Goal: Task Accomplishment & Management: Manage account settings

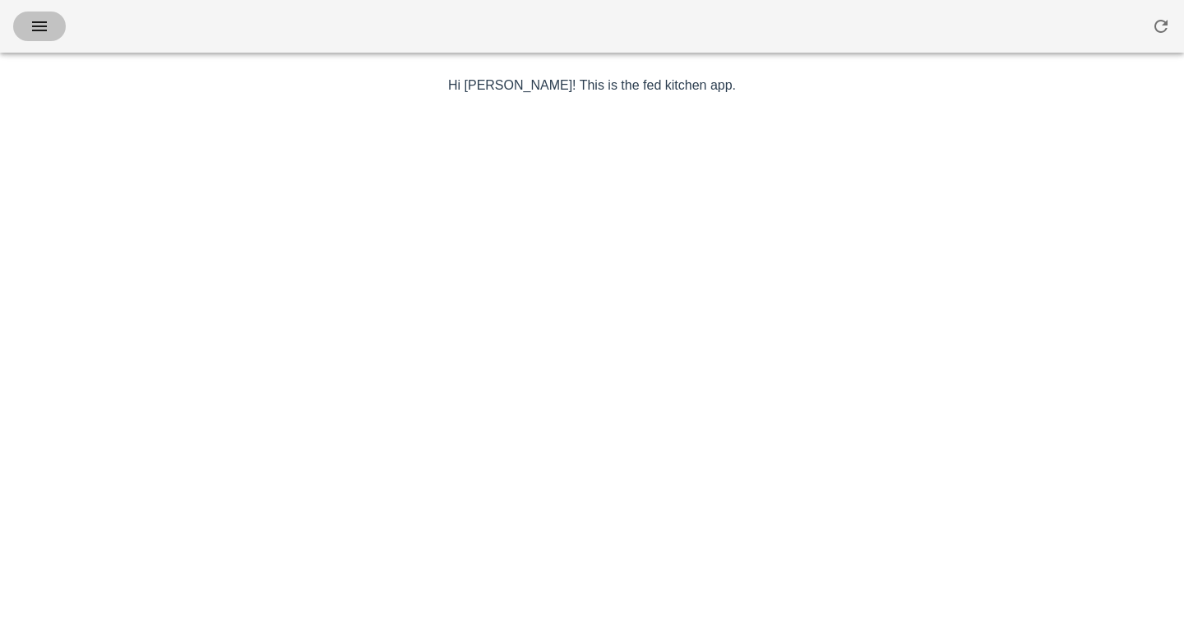
click at [32, 26] on icon "button" at bounding box center [40, 26] width 20 height 20
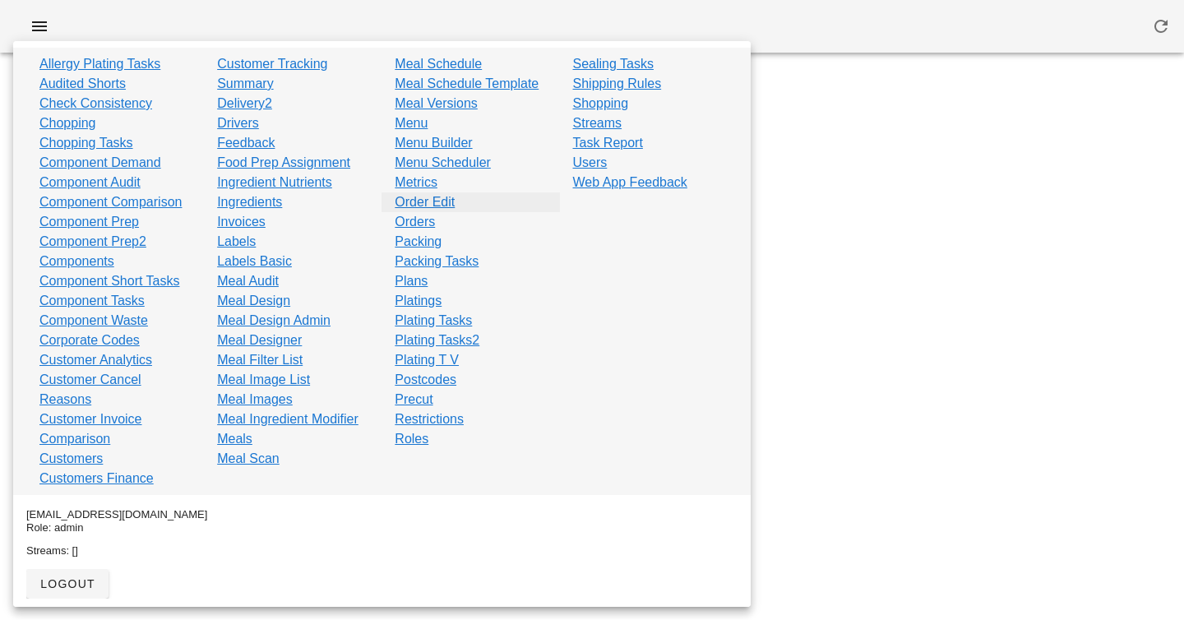
click at [412, 202] on link "Order Edit" at bounding box center [425, 202] width 60 height 20
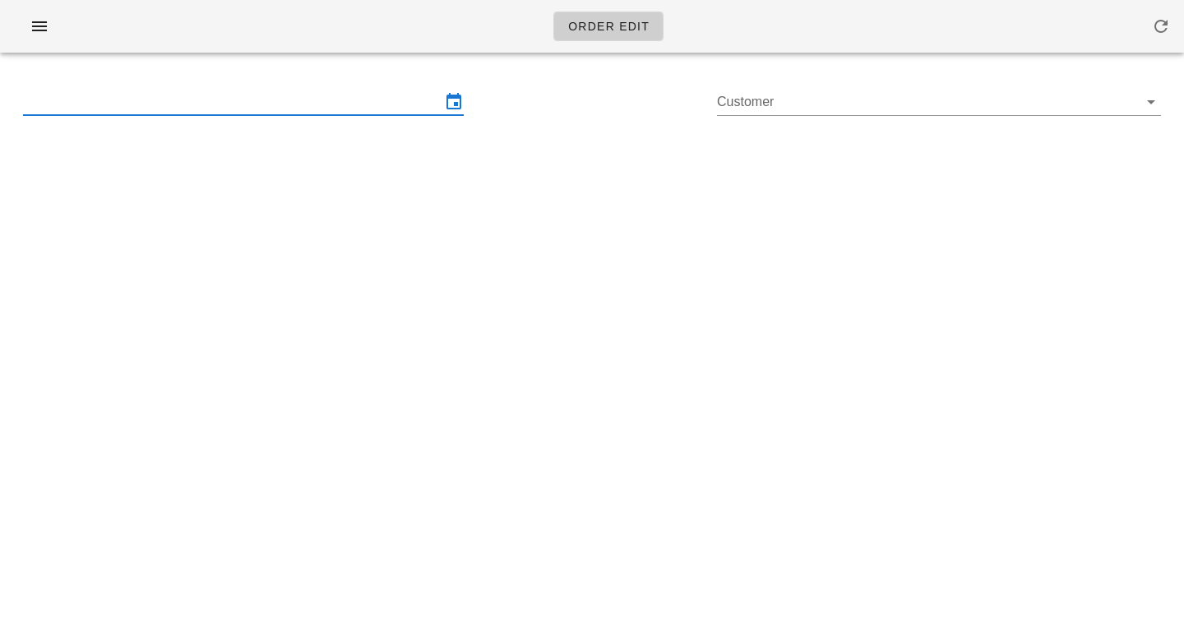
click at [280, 96] on input "text" at bounding box center [232, 102] width 418 height 26
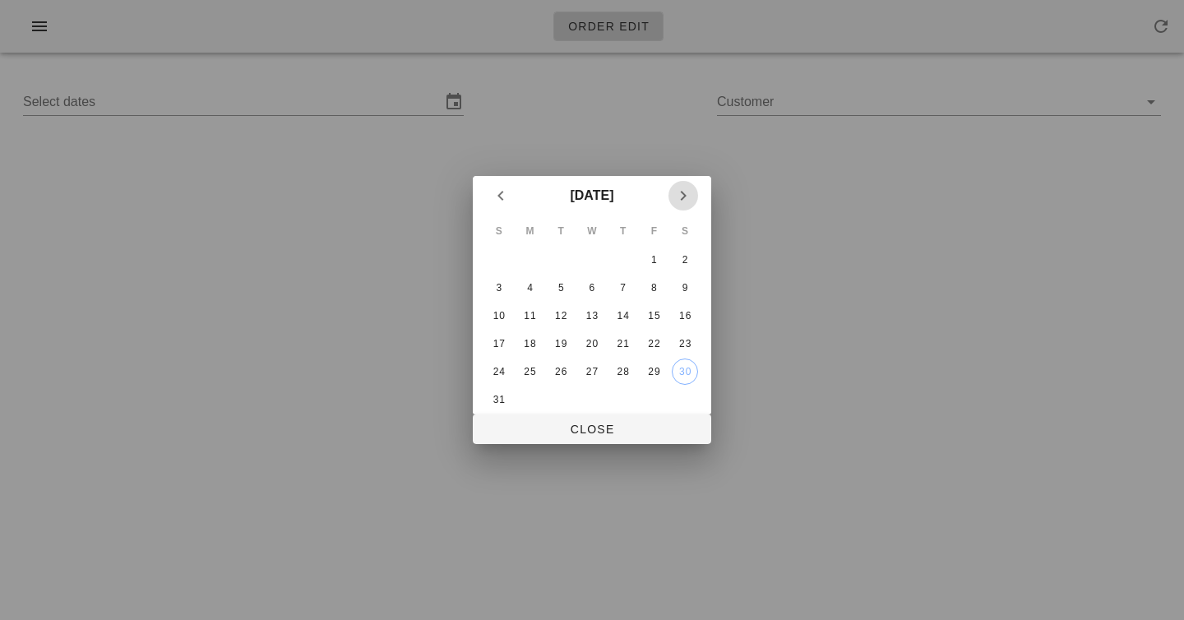
click at [687, 193] on icon "Next month" at bounding box center [684, 196] width 20 height 20
click at [624, 259] on div "4" at bounding box center [623, 260] width 26 height 12
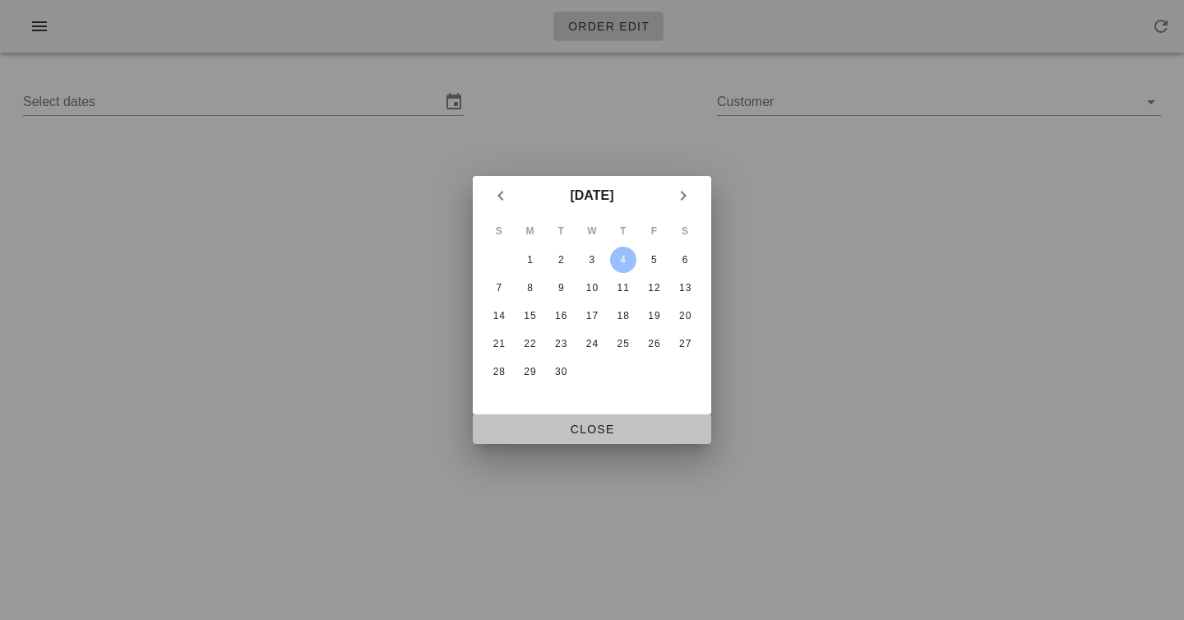
click at [583, 435] on span "Close" at bounding box center [592, 429] width 212 height 13
type input "[DATE] - [DATE]"
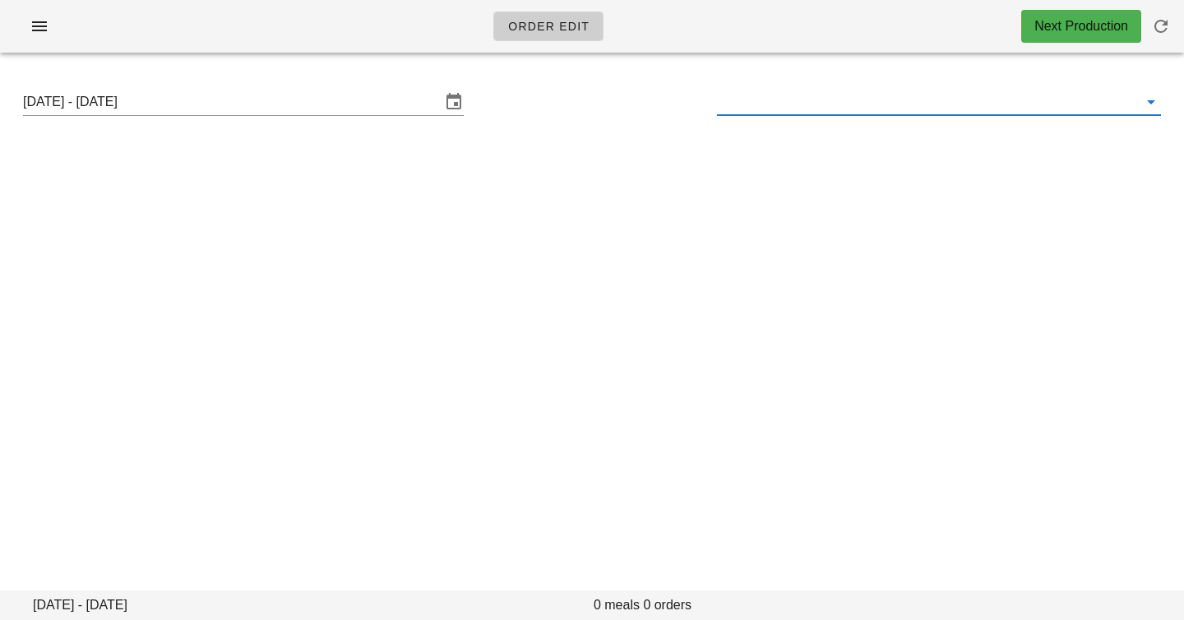
click at [801, 104] on input "text" at bounding box center [926, 102] width 418 height 26
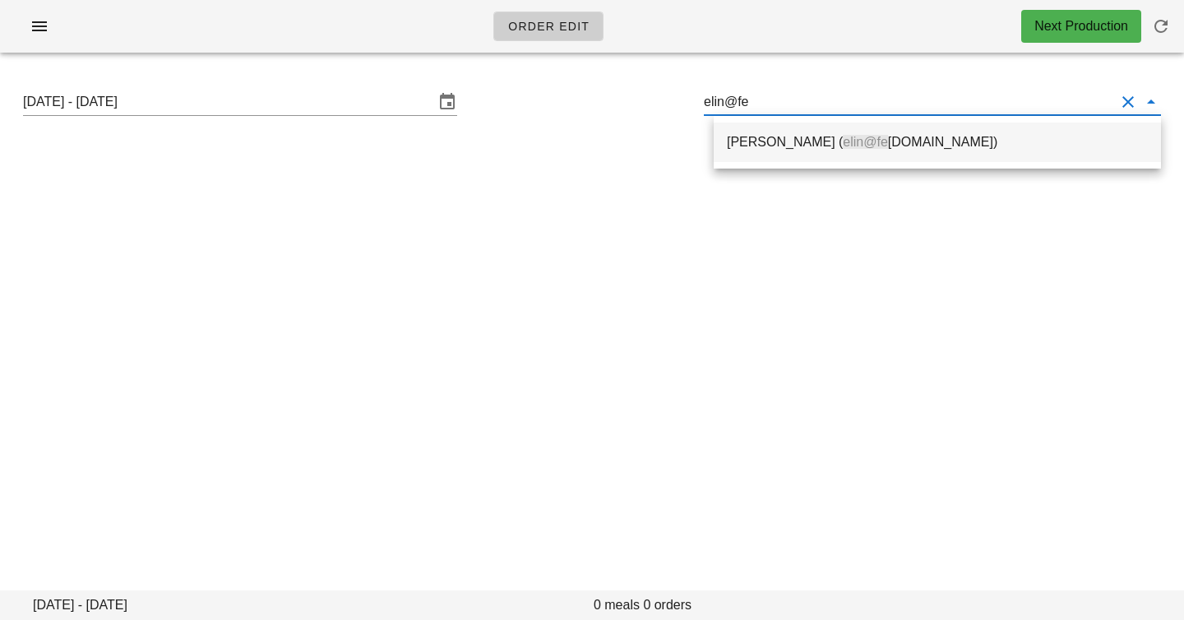
click at [843, 143] on span "elin@fe" at bounding box center [865, 142] width 45 height 14
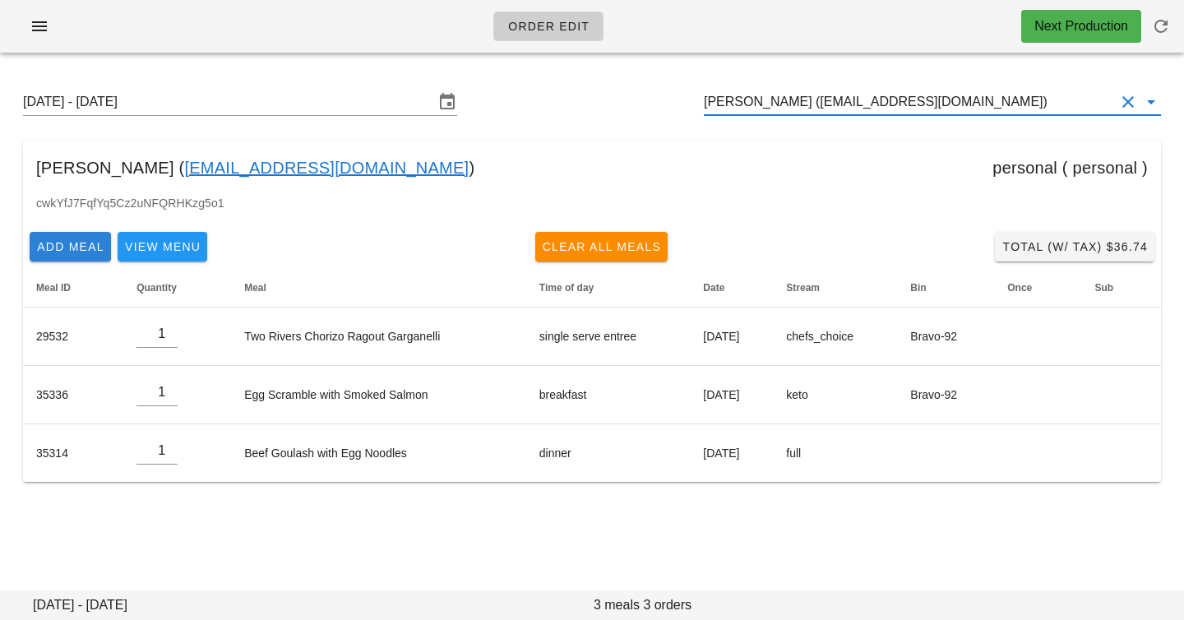
type input "[PERSON_NAME] ([EMAIL_ADDRESS][DOMAIN_NAME])"
click at [80, 244] on span "Add Meal" at bounding box center [70, 246] width 68 height 13
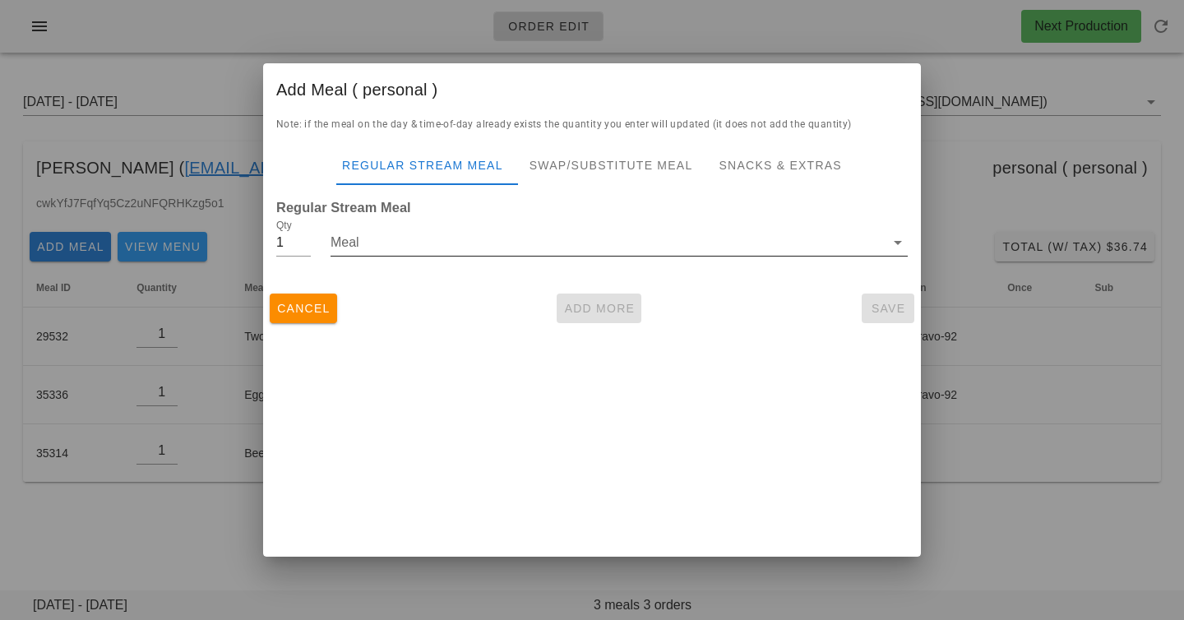
click at [425, 234] on input "Meal" at bounding box center [608, 242] width 554 height 26
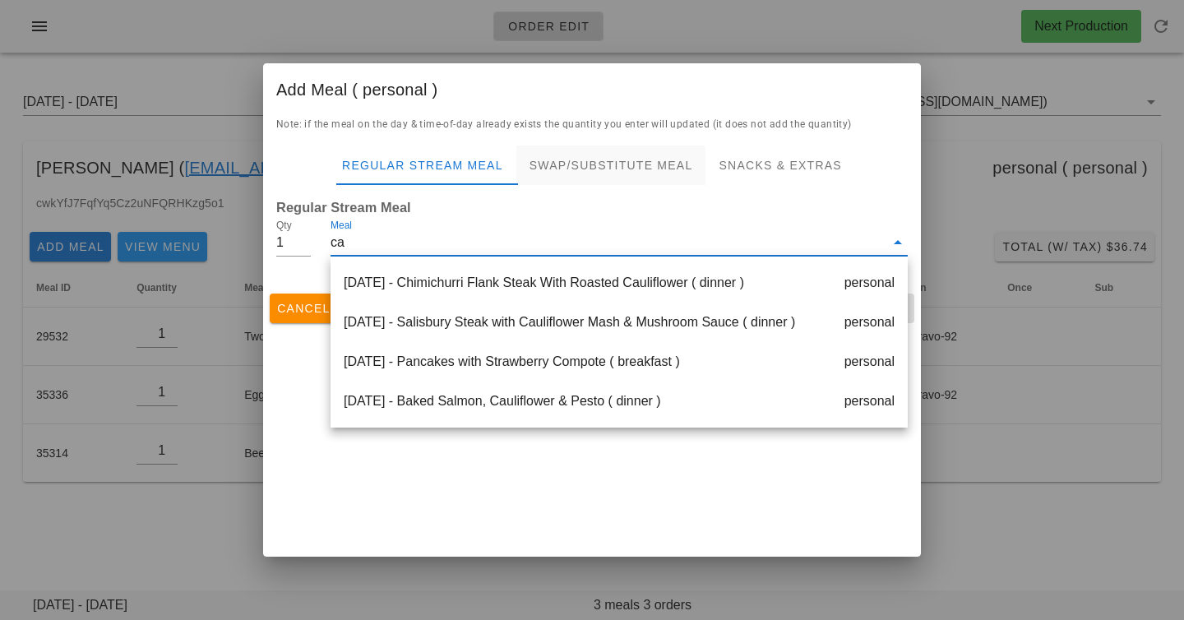
type input "c"
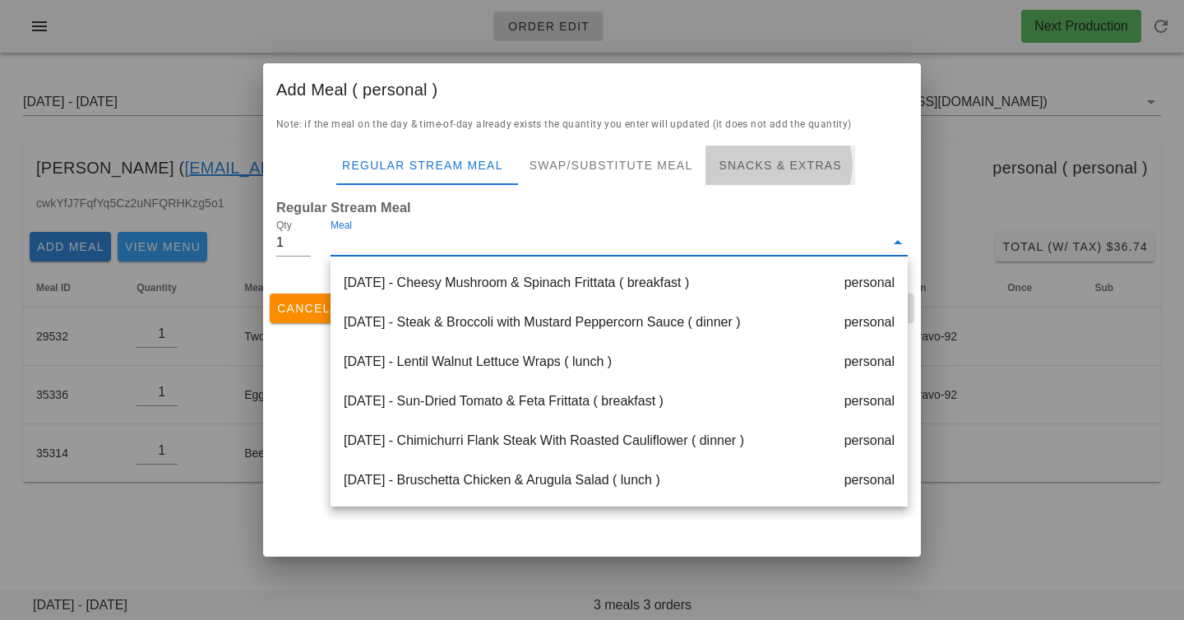
click at [732, 167] on div "Snacks & Extras" at bounding box center [780, 165] width 149 height 39
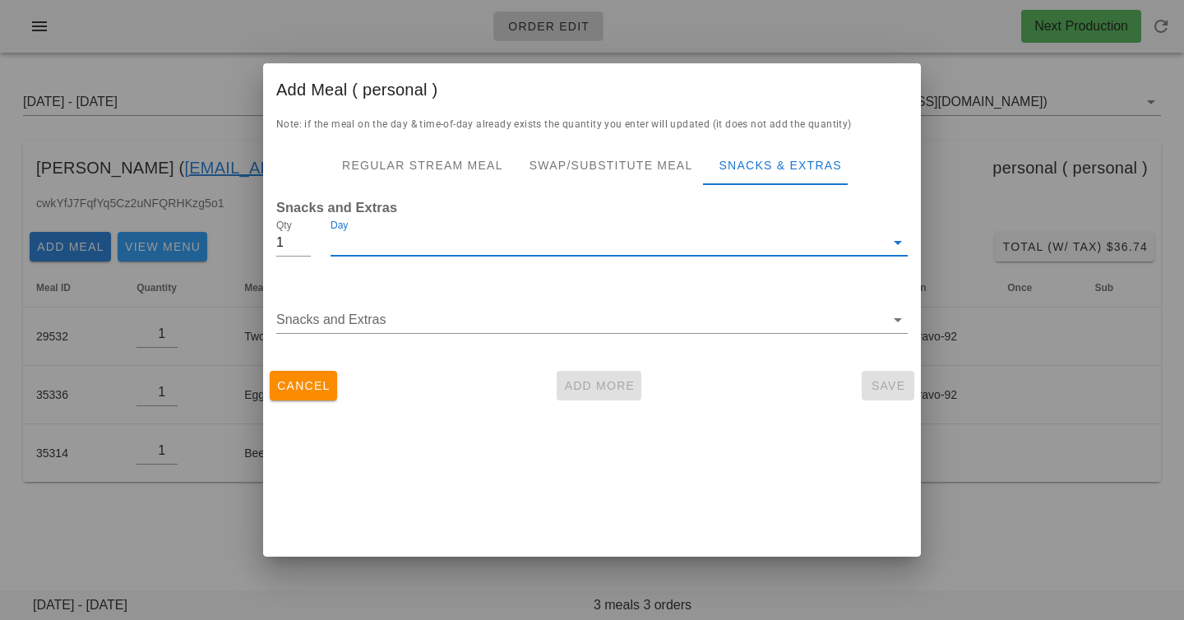
click at [553, 241] on input "Day" at bounding box center [608, 242] width 554 height 26
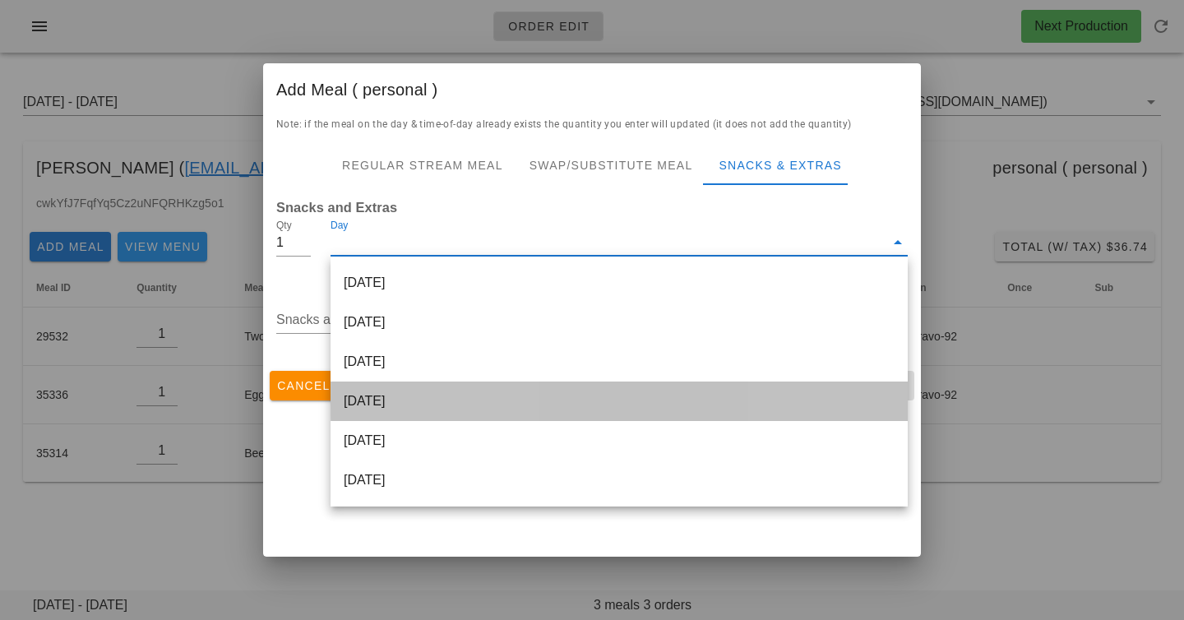
click at [469, 402] on div "[DATE]" at bounding box center [619, 401] width 577 height 39
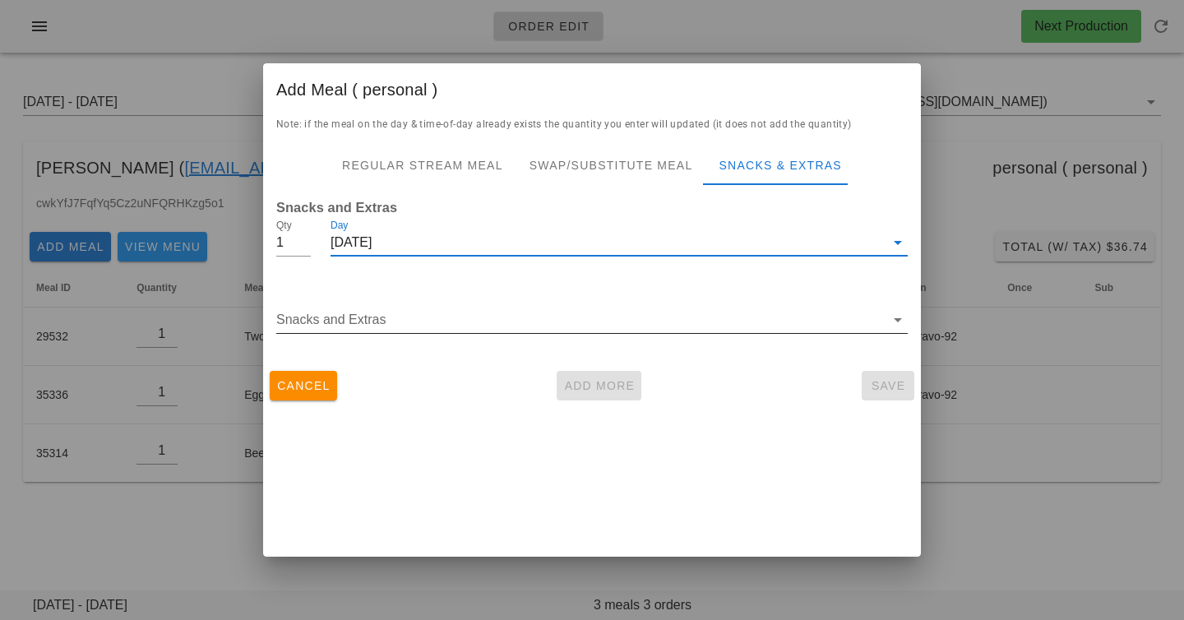
click at [399, 311] on input "Snacks and Extras" at bounding box center [580, 320] width 609 height 26
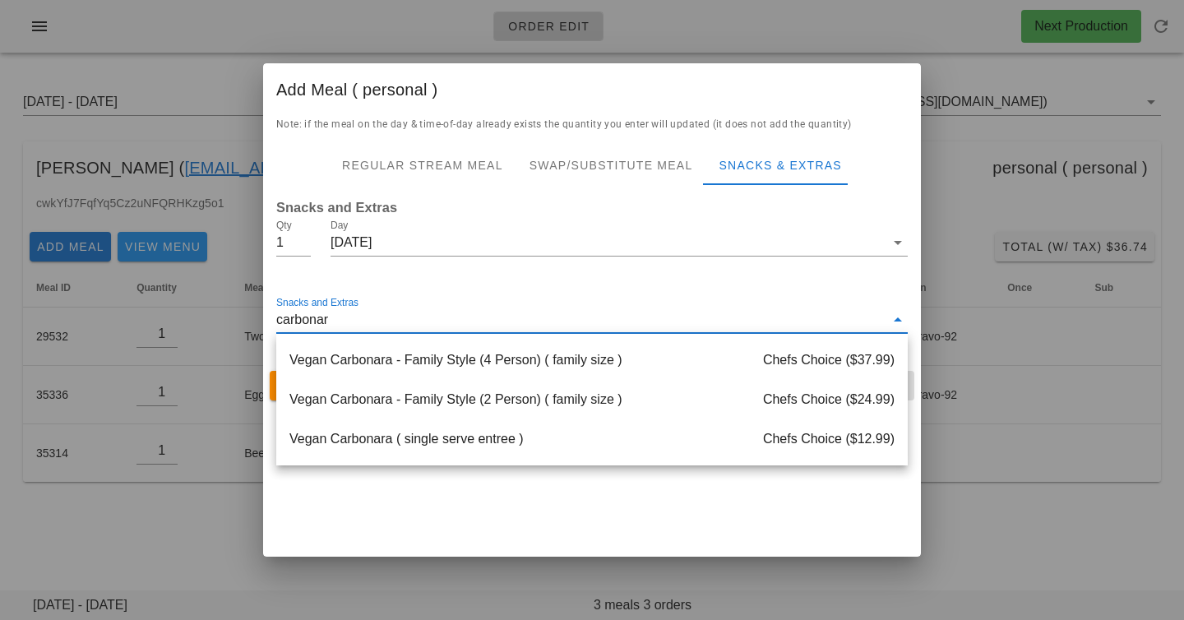
type input "carbonara"
click at [496, 362] on div "Vegan Carbonara - Family Style (4 Person) ( family size ) Chefs Choice ($37.99)" at bounding box center [592, 360] width 632 height 39
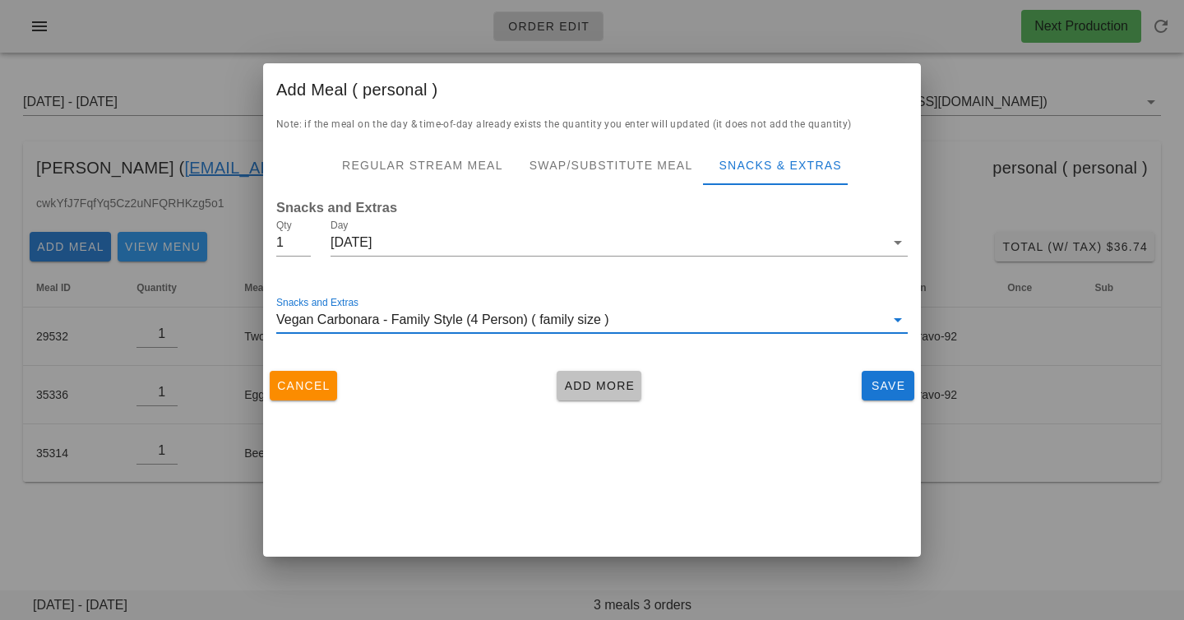
click at [594, 382] on span "Add More" at bounding box center [599, 385] width 72 height 13
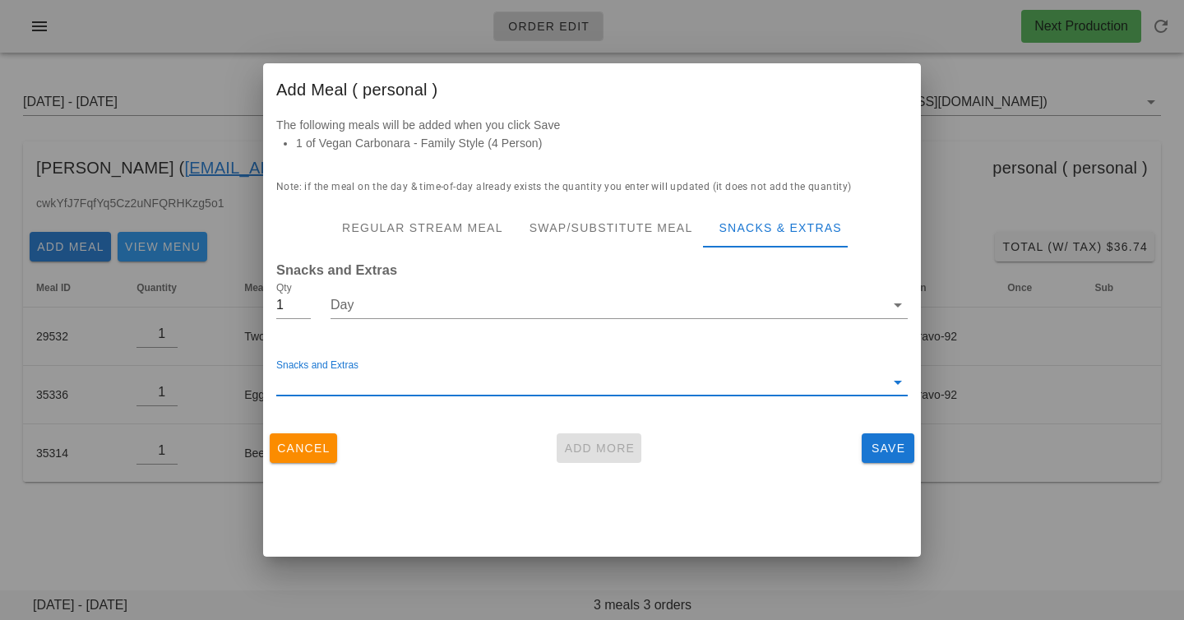
click at [530, 375] on input "Snacks and Extras" at bounding box center [580, 382] width 609 height 26
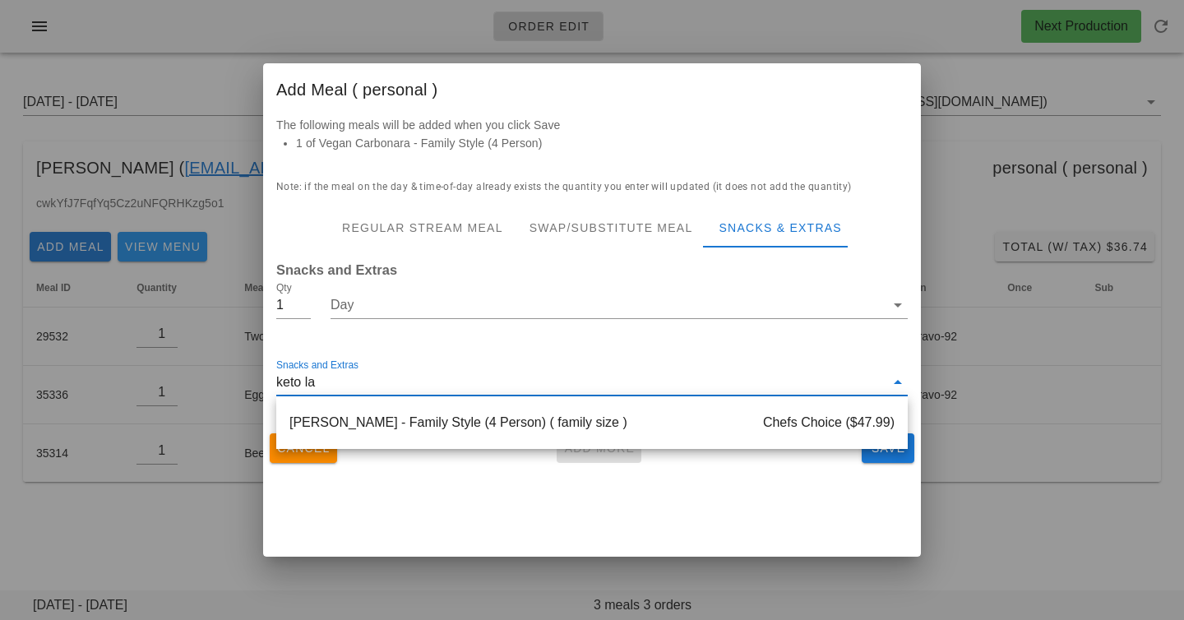
type input "keto las"
click at [571, 429] on div "[PERSON_NAME] - Family Style (4 Person) ( family size ) Chefs Choice ($47.99)" at bounding box center [592, 422] width 632 height 39
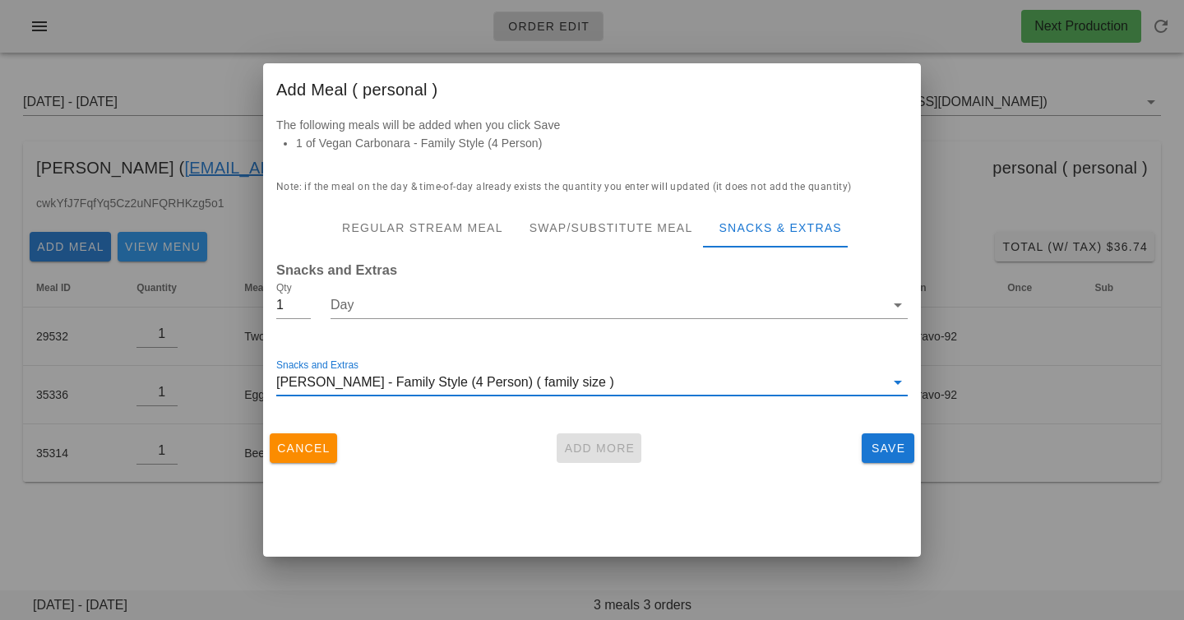
click at [578, 518] on div "Add Meal ( personal ) The following meals will be added when you click Save 1 o…" at bounding box center [592, 310] width 658 height 494
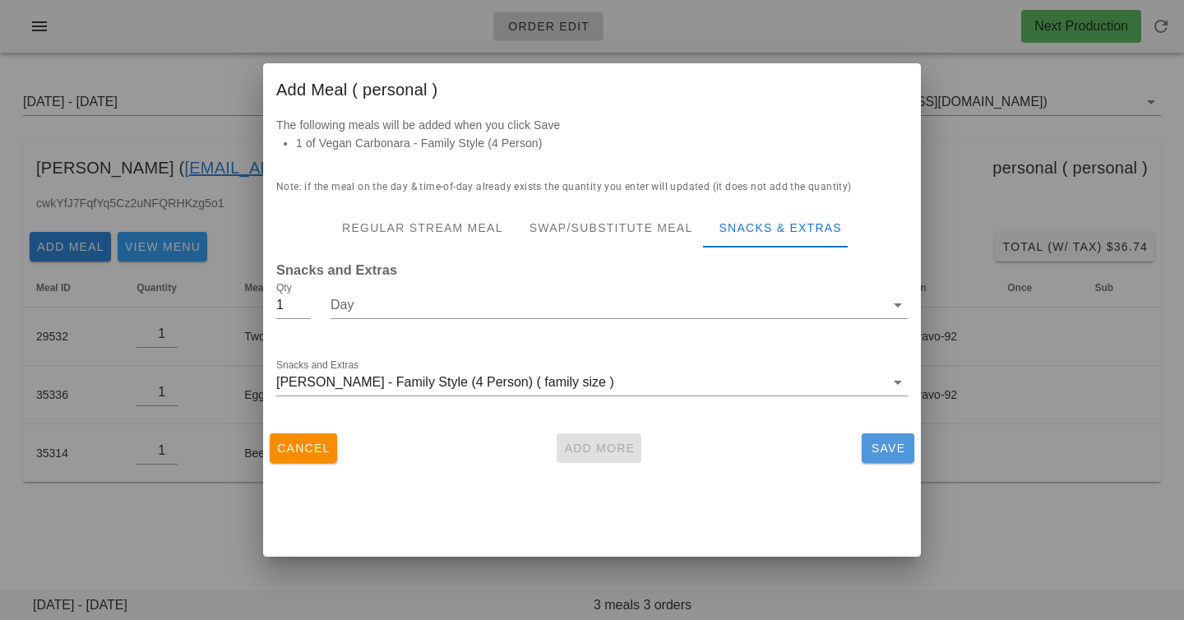
click at [875, 449] on span "Save" at bounding box center [888, 448] width 39 height 13
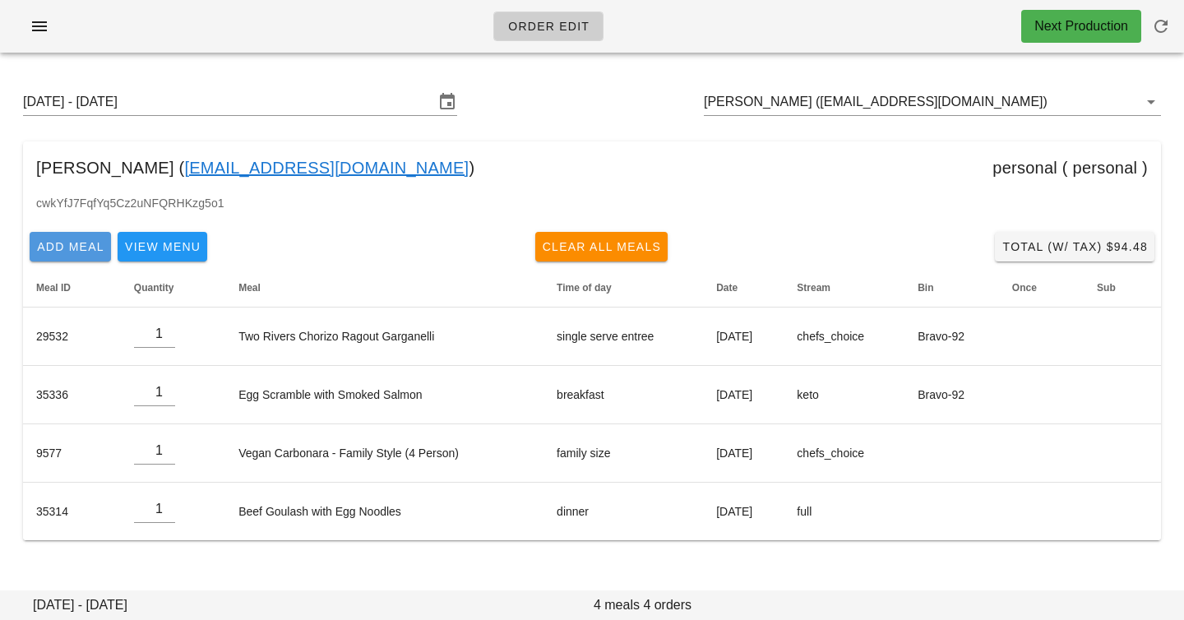
click at [58, 255] on button "Add Meal" at bounding box center [70, 247] width 81 height 30
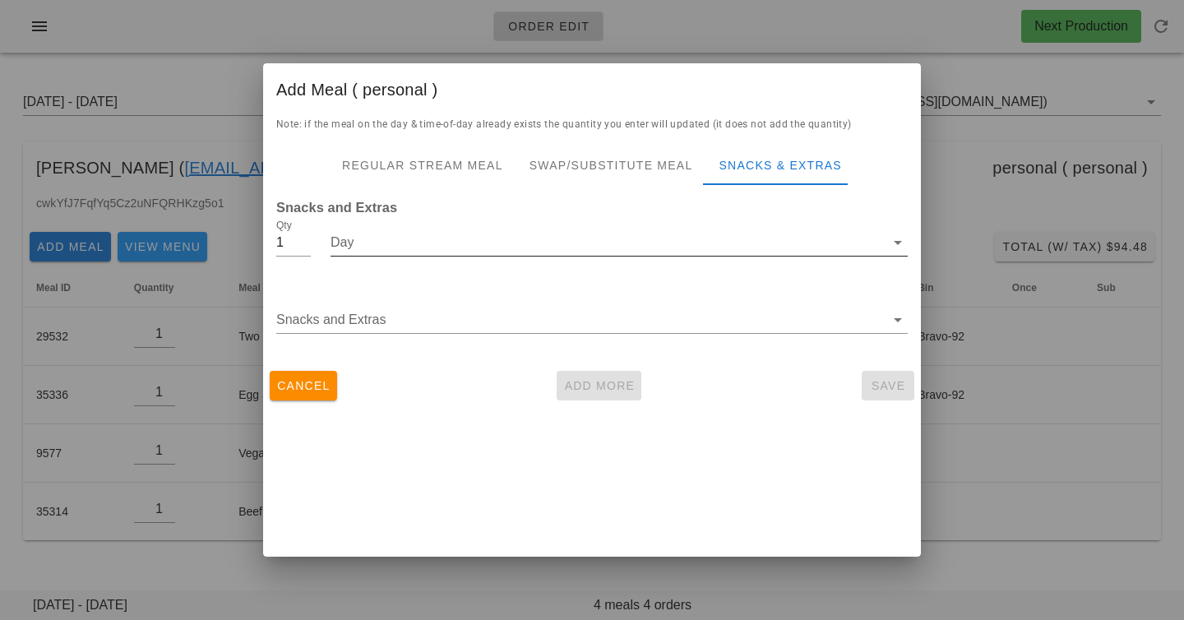
click at [536, 235] on input "Day" at bounding box center [608, 242] width 554 height 26
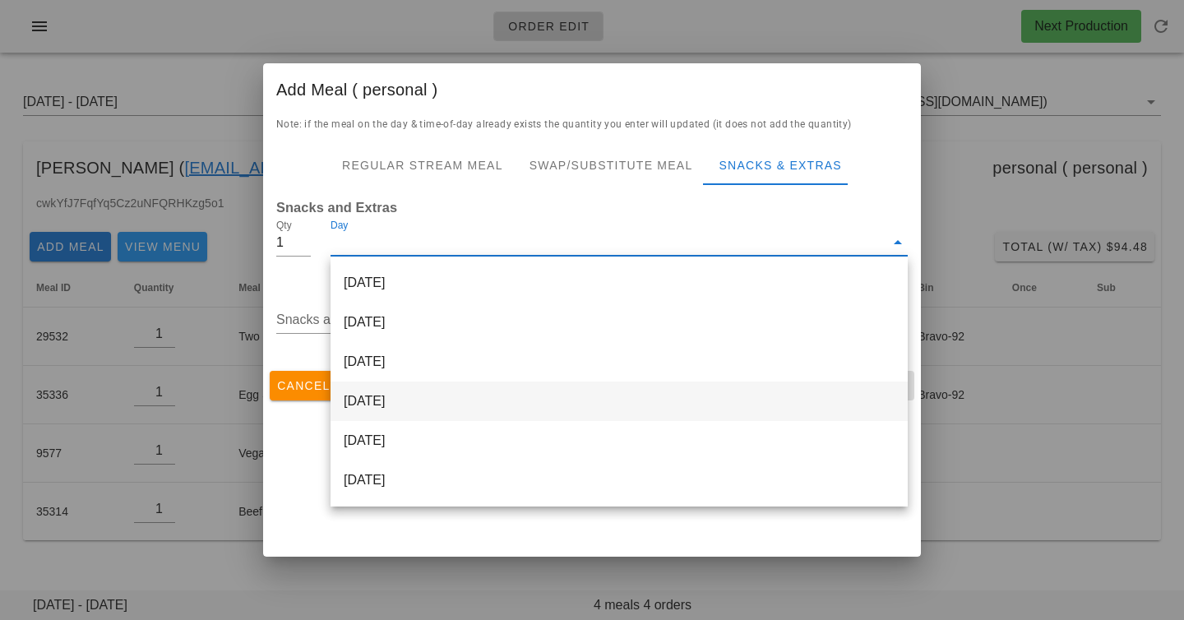
click at [496, 401] on div "[DATE]" at bounding box center [619, 401] width 577 height 39
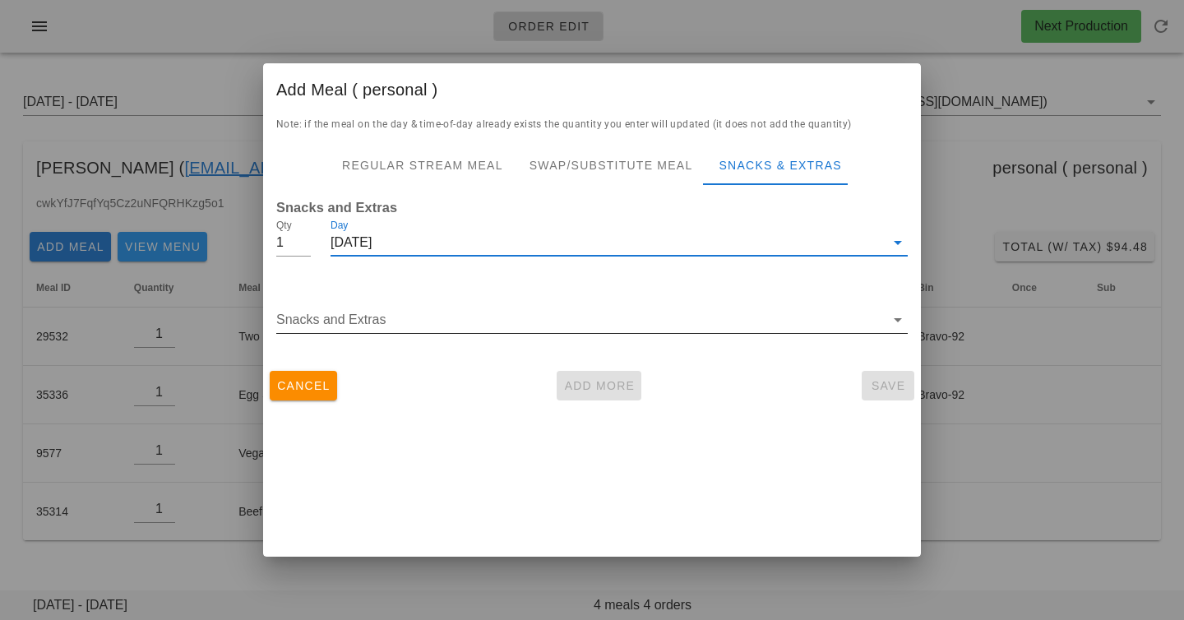
click at [448, 304] on div "Snacks and Extras" at bounding box center [592, 324] width 632 height 54
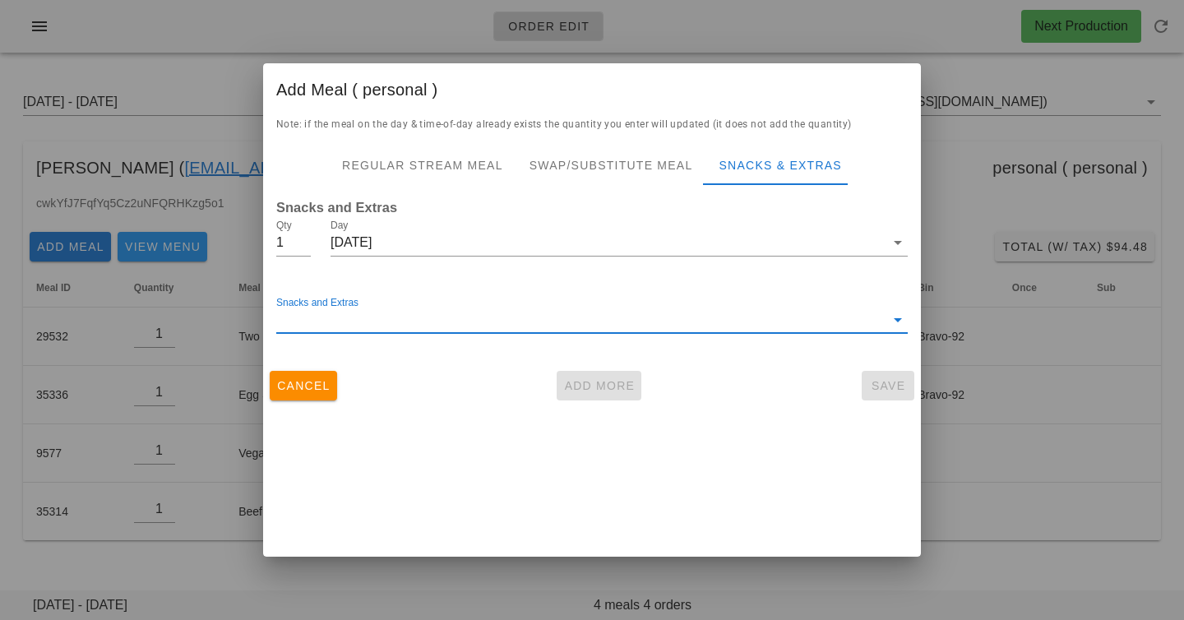
click at [448, 313] on input "Snacks and Extras" at bounding box center [580, 320] width 609 height 26
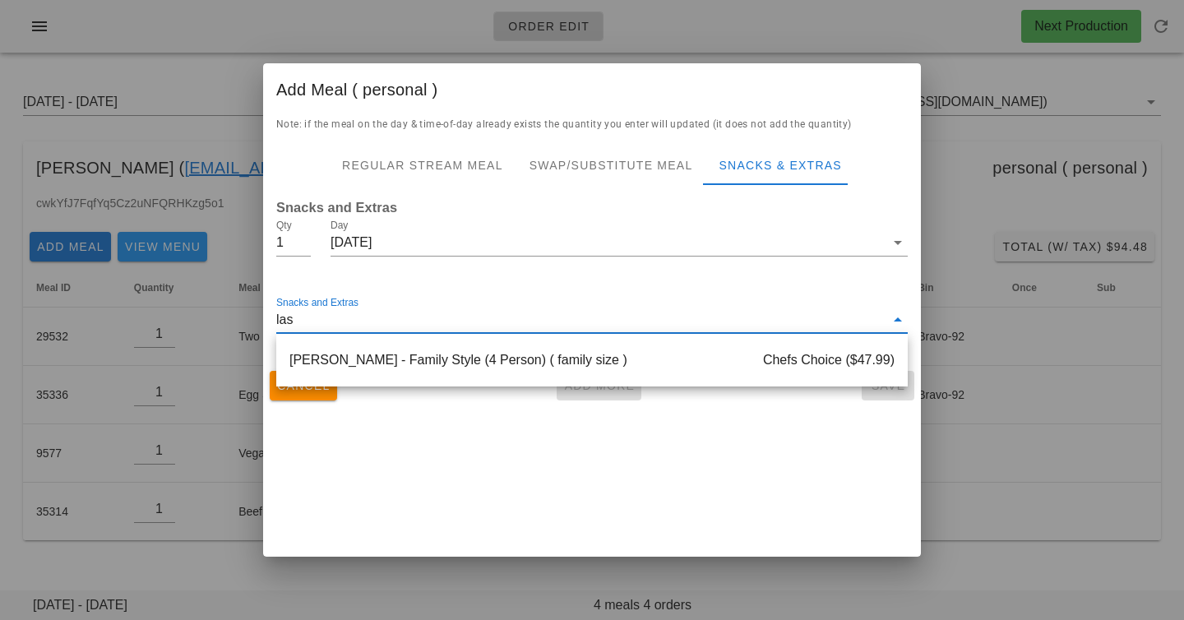
type input "lasa"
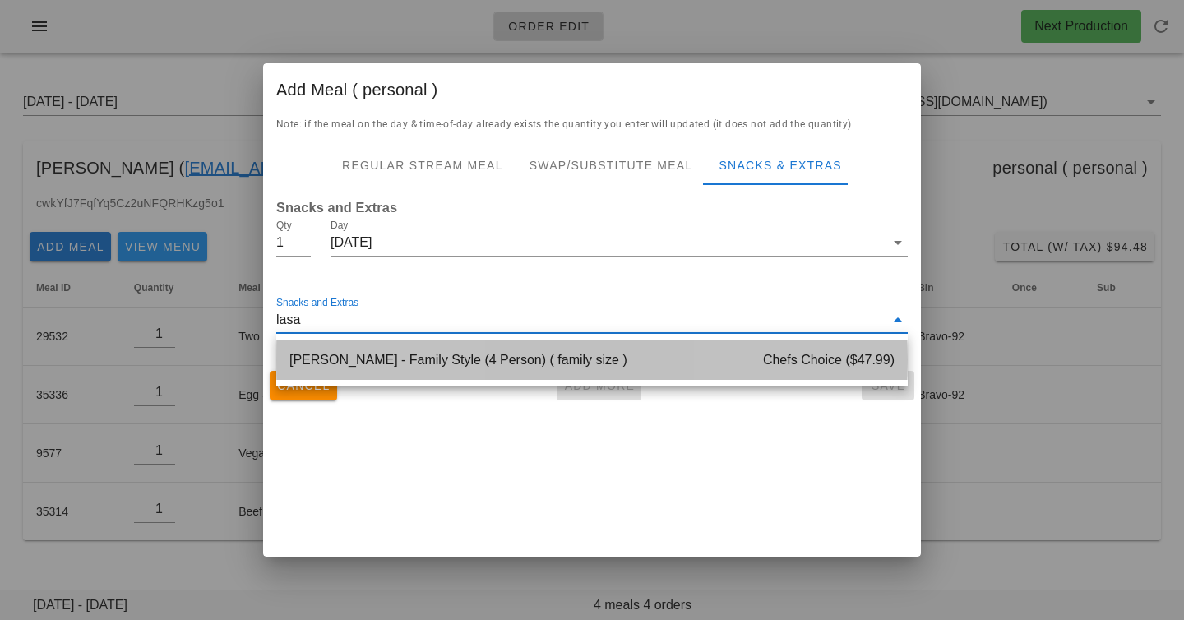
click at [472, 342] on div "[PERSON_NAME] - Family Style (4 Person) ( family size ) Chefs Choice ($47.99)" at bounding box center [592, 360] width 632 height 39
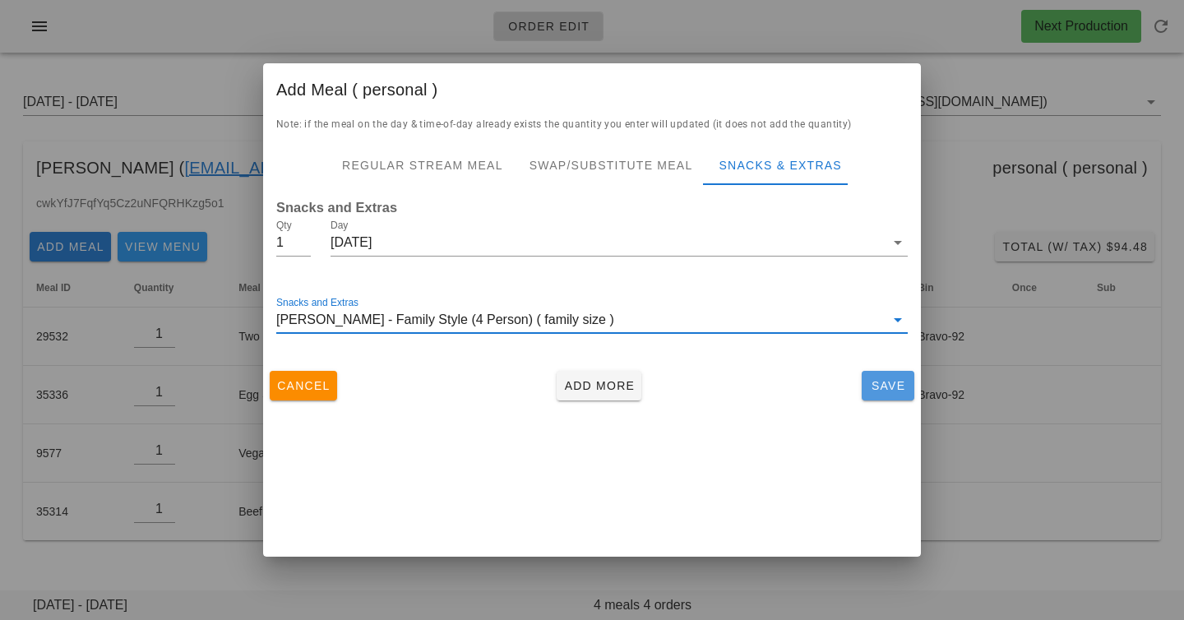
click at [874, 387] on span "Save" at bounding box center [888, 385] width 39 height 13
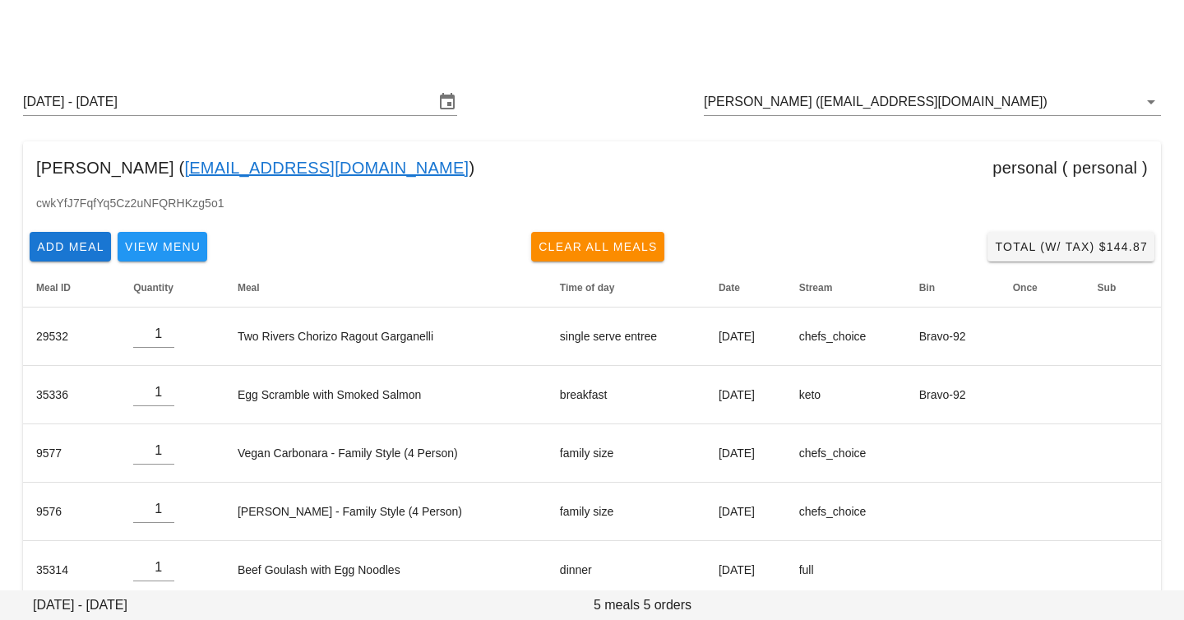
scroll to position [28, 0]
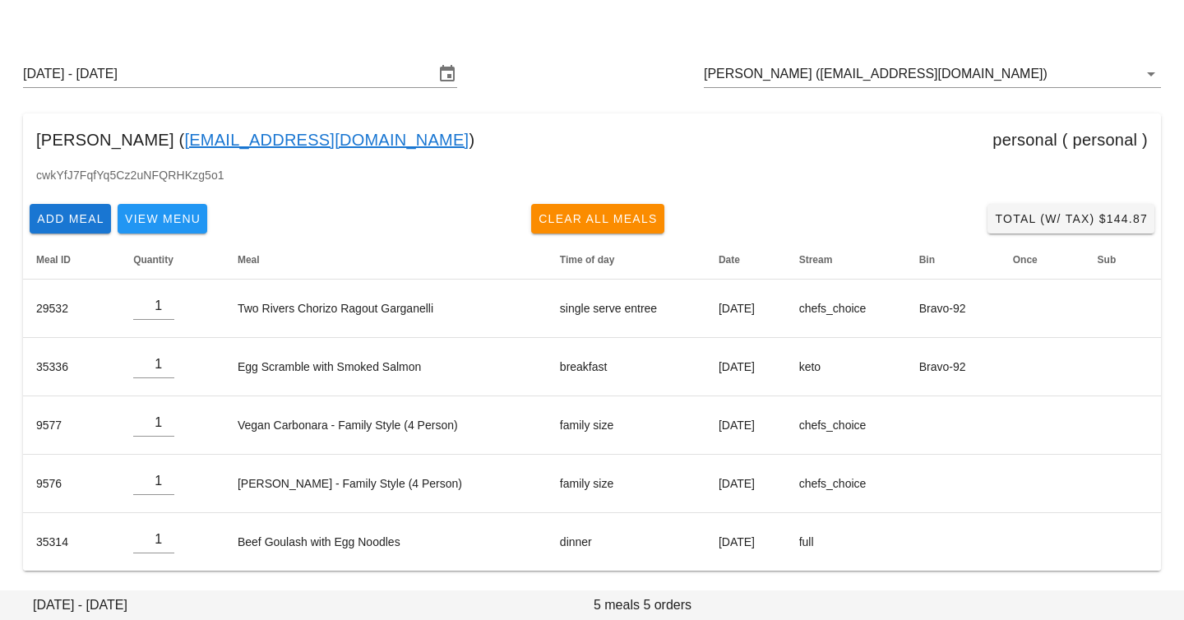
click at [586, 37] on div "Order Edit Next Production" at bounding box center [592, 5] width 1184 height 66
